Goal: Find specific page/section: Find specific page/section

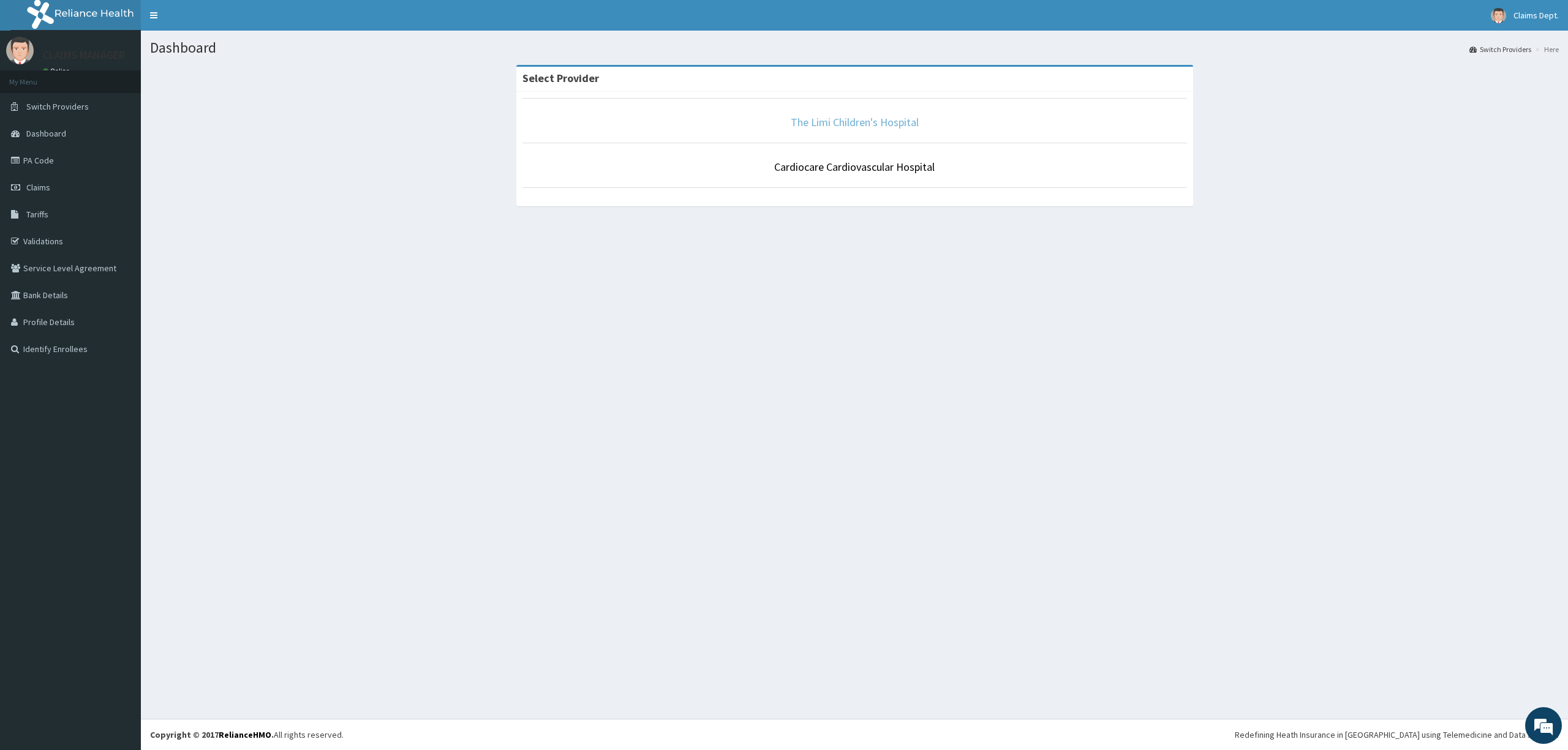
click at [861, 123] on link "The Limi Children's Hospital" at bounding box center [854, 122] width 128 height 14
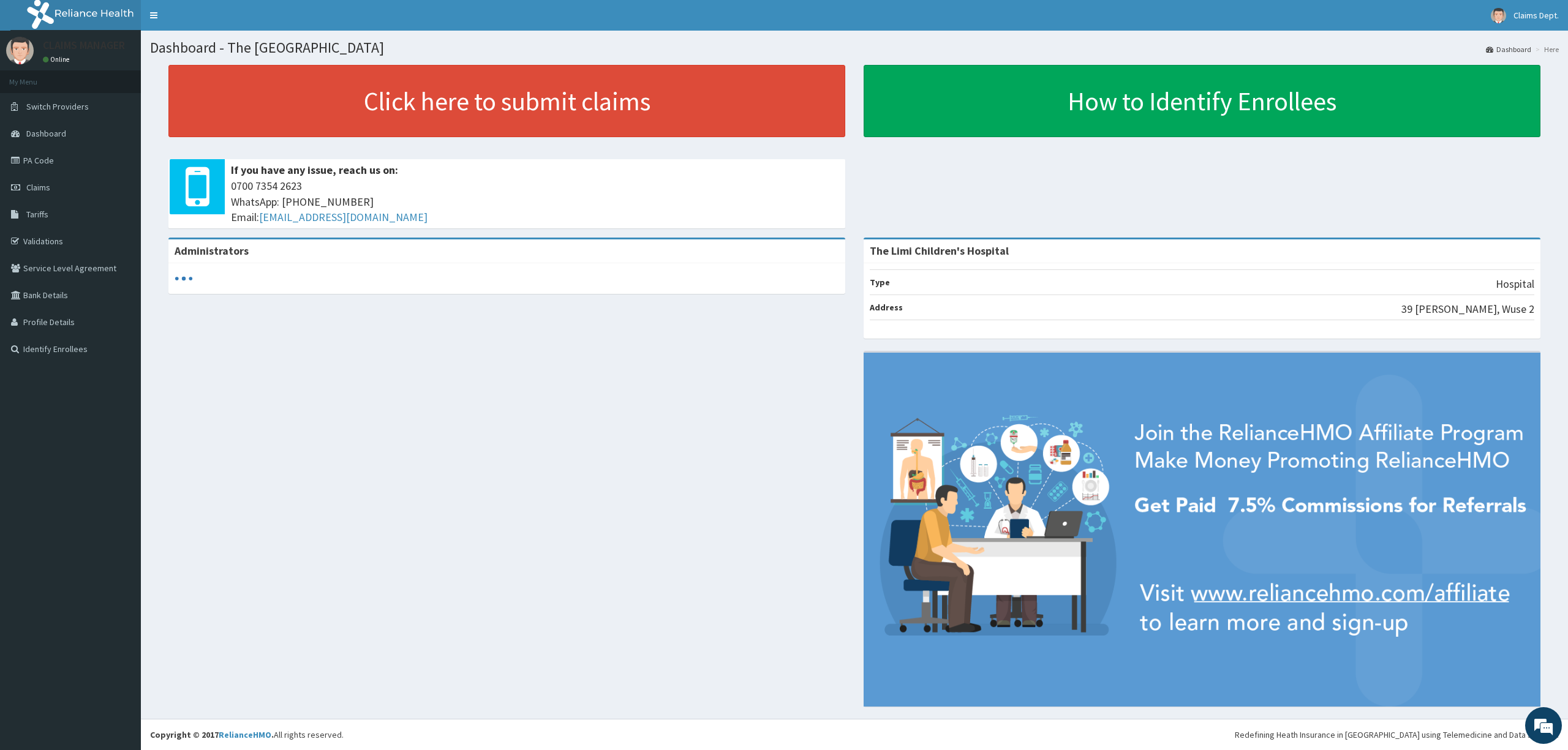
click at [66, 165] on link "PA Code" at bounding box center [70, 161] width 141 height 27
